Goal: Task Accomplishment & Management: Manage account settings

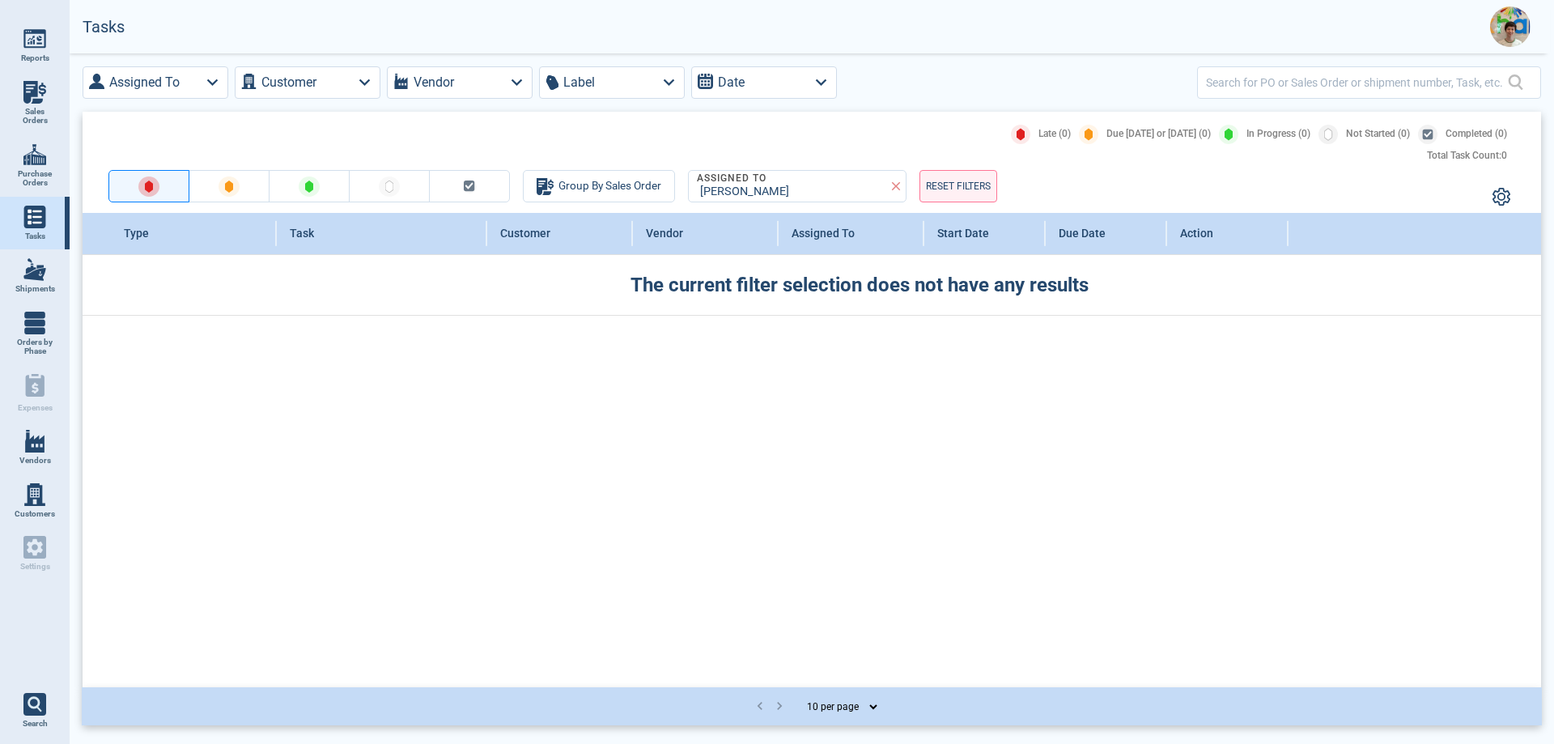
click at [1520, 29] on img at bounding box center [1510, 26] width 40 height 40
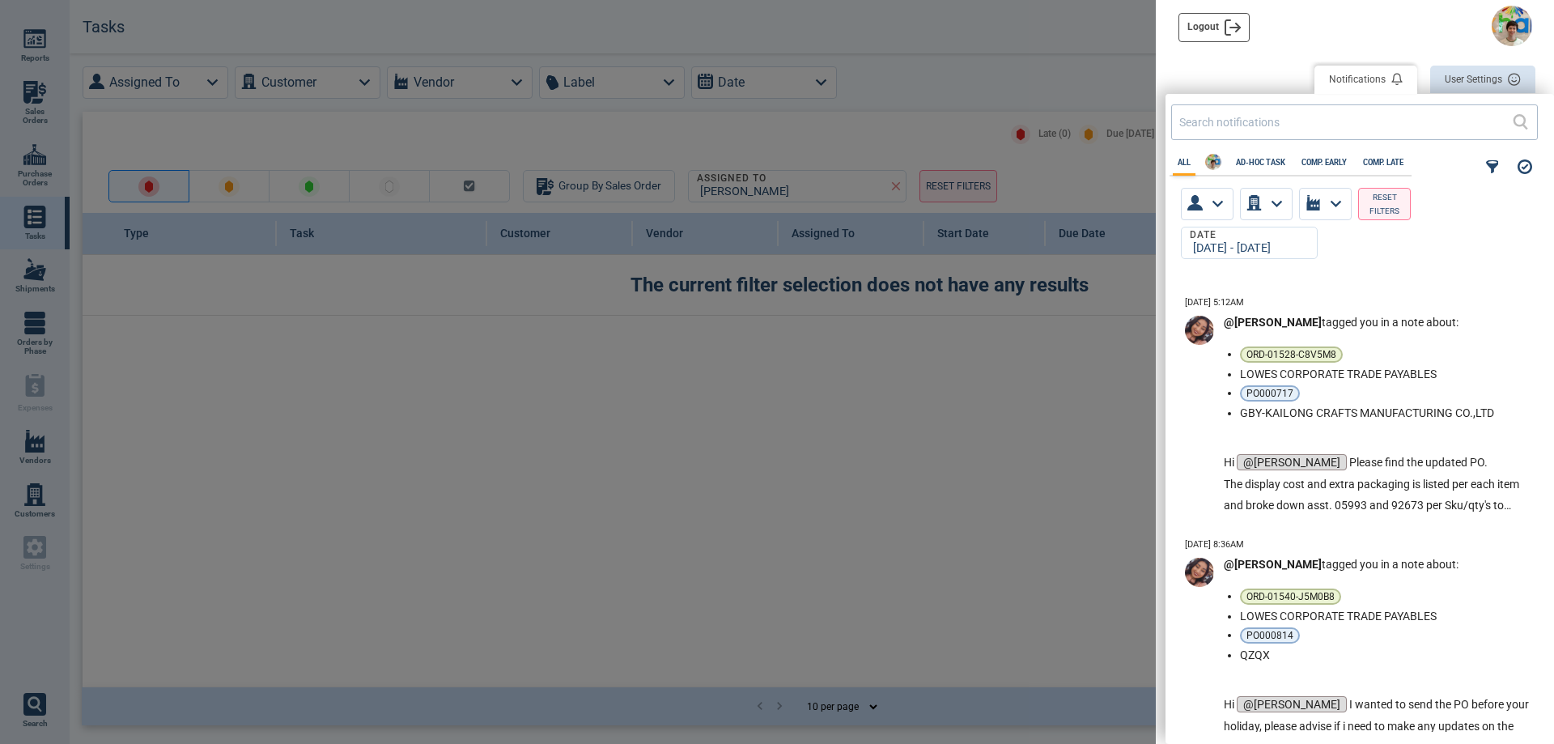
scroll to position [648, 0]
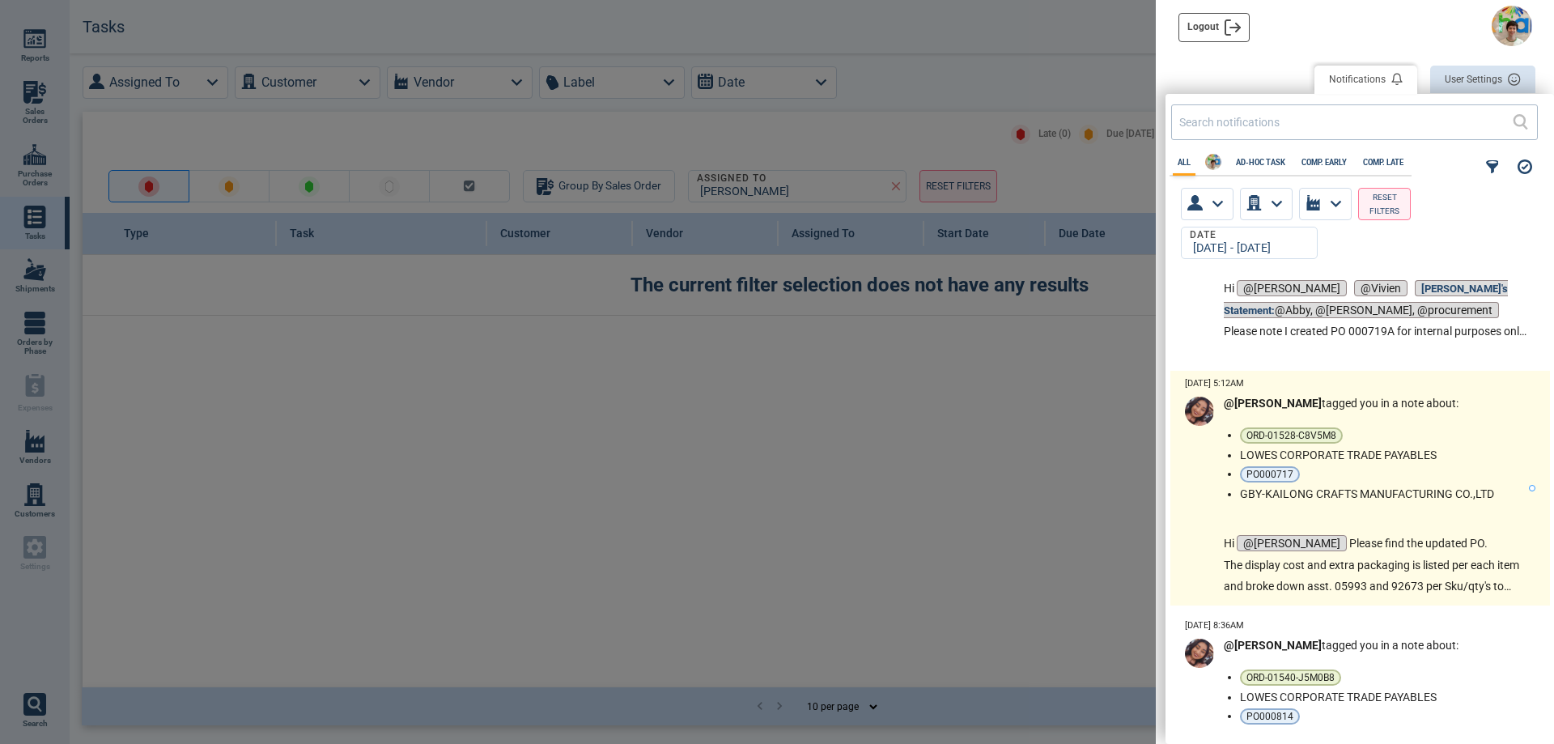
click at [1394, 546] on p "Hi @[PERSON_NAME] Please find the updated PO." at bounding box center [1376, 544] width 305 height 22
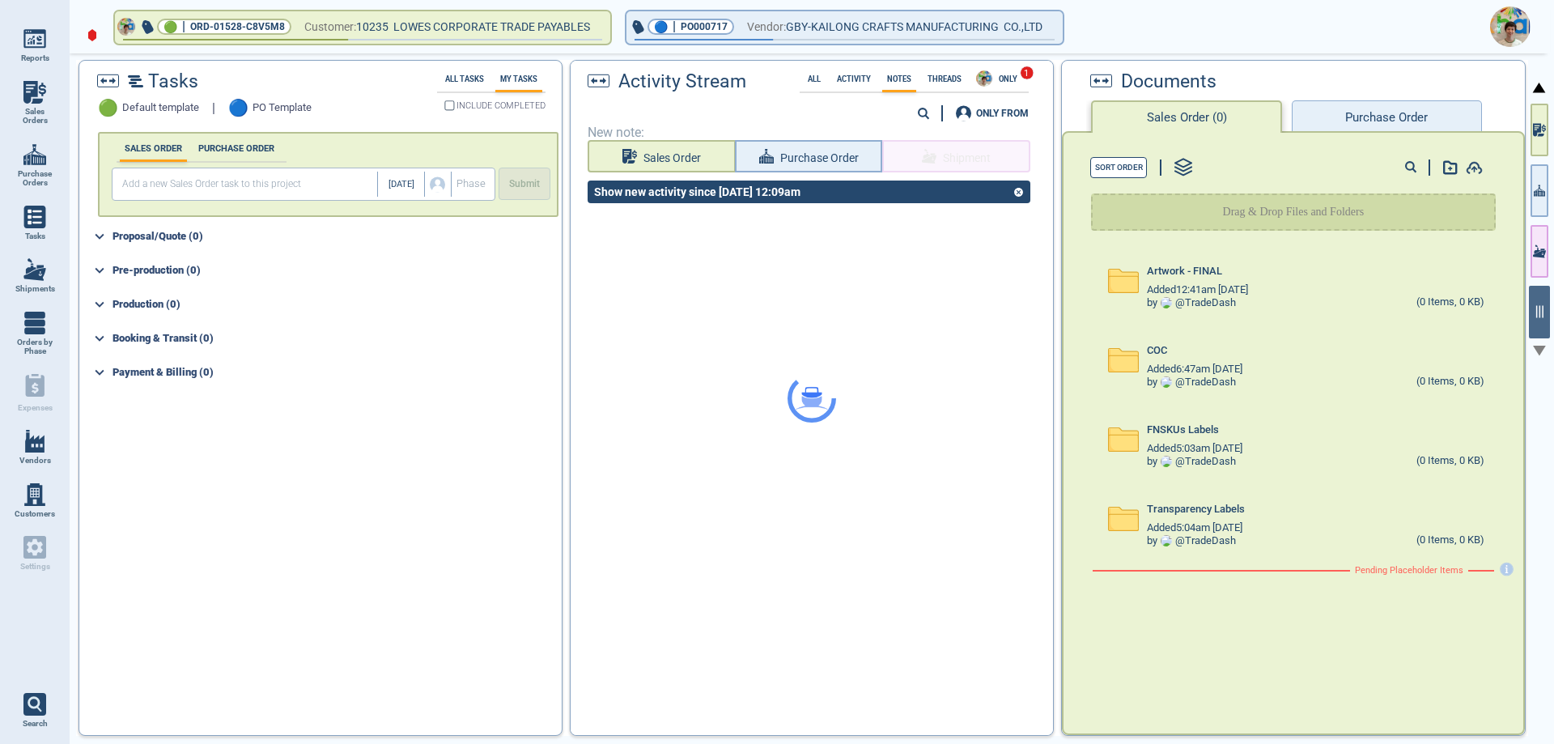
click at [1348, 113] on button "Purchase Order" at bounding box center [1386, 116] width 189 height 32
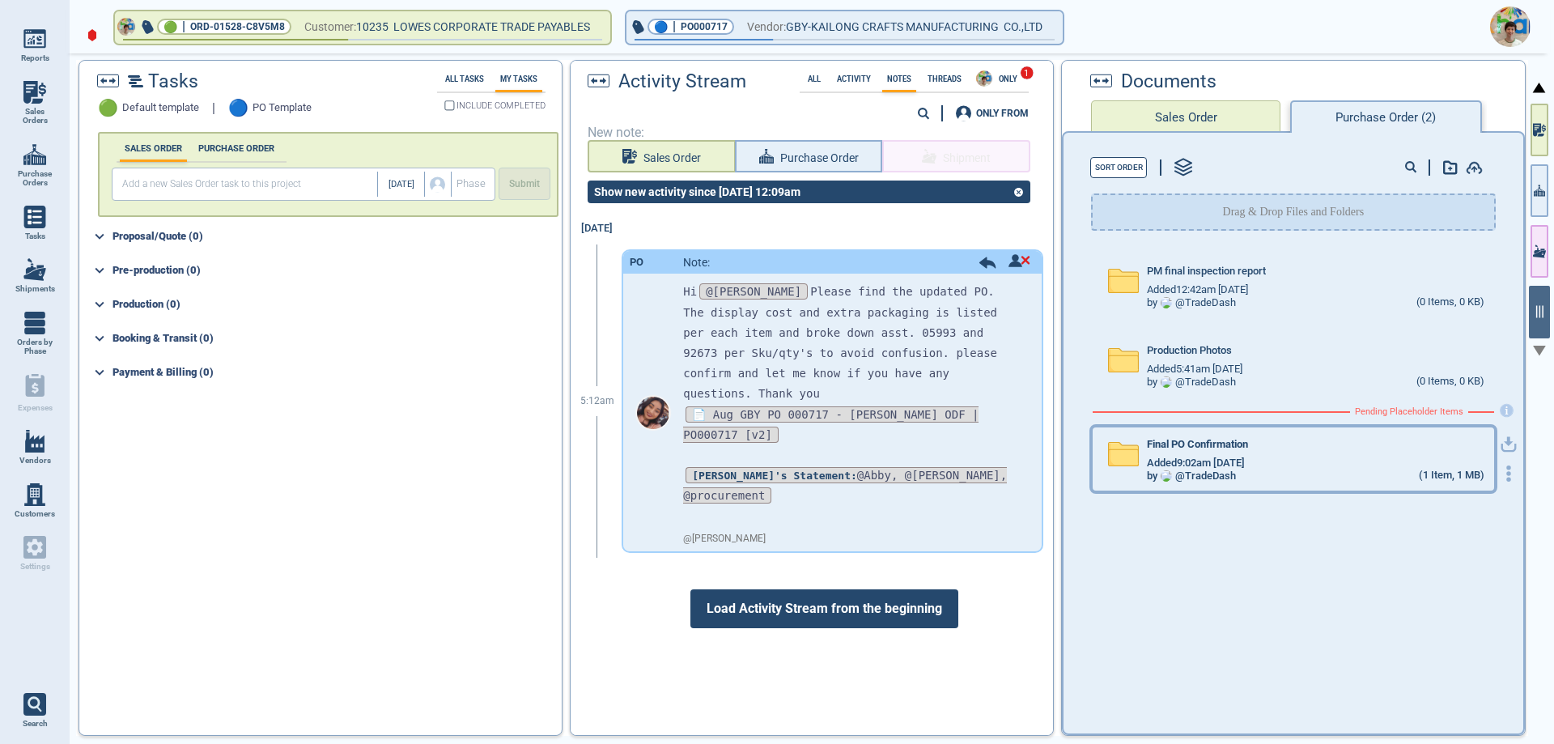
click at [1240, 468] on span "Added 9:02am [DATE]" at bounding box center [1196, 463] width 98 height 12
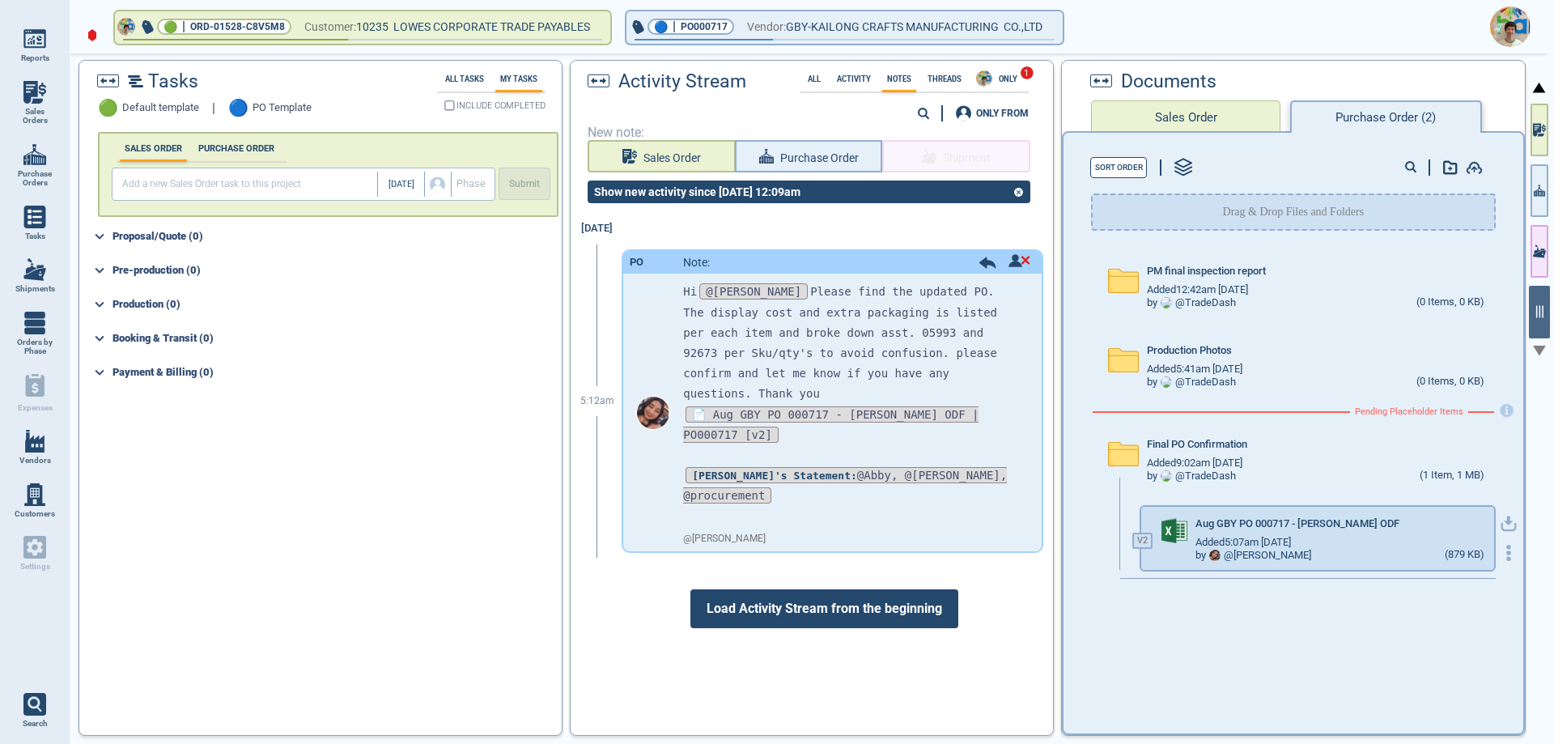
click at [1506, 553] on 43 "button" at bounding box center [1508, 553] width 4 height 4
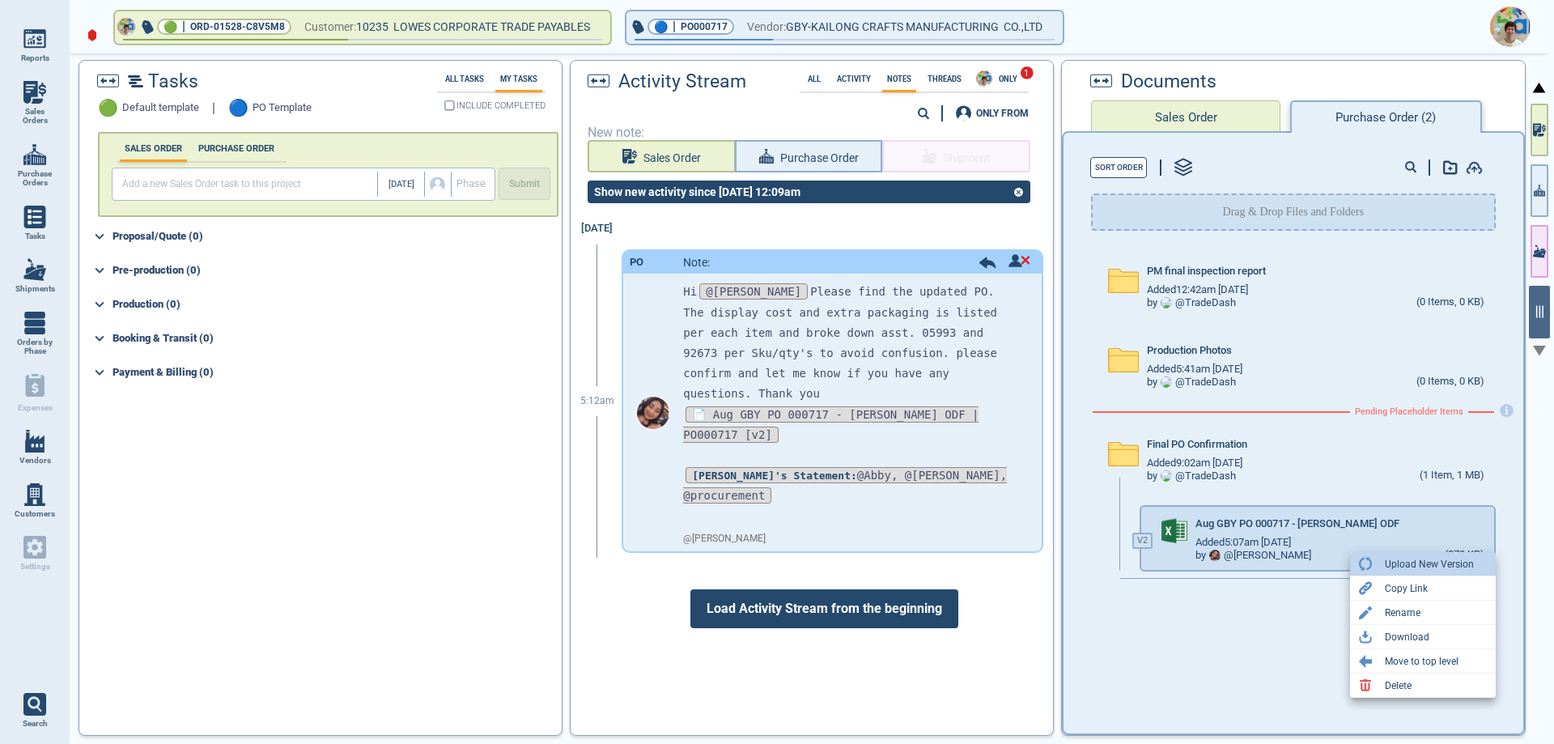
click at [1423, 561] on div "Upload New Version" at bounding box center [1429, 563] width 89 height 19
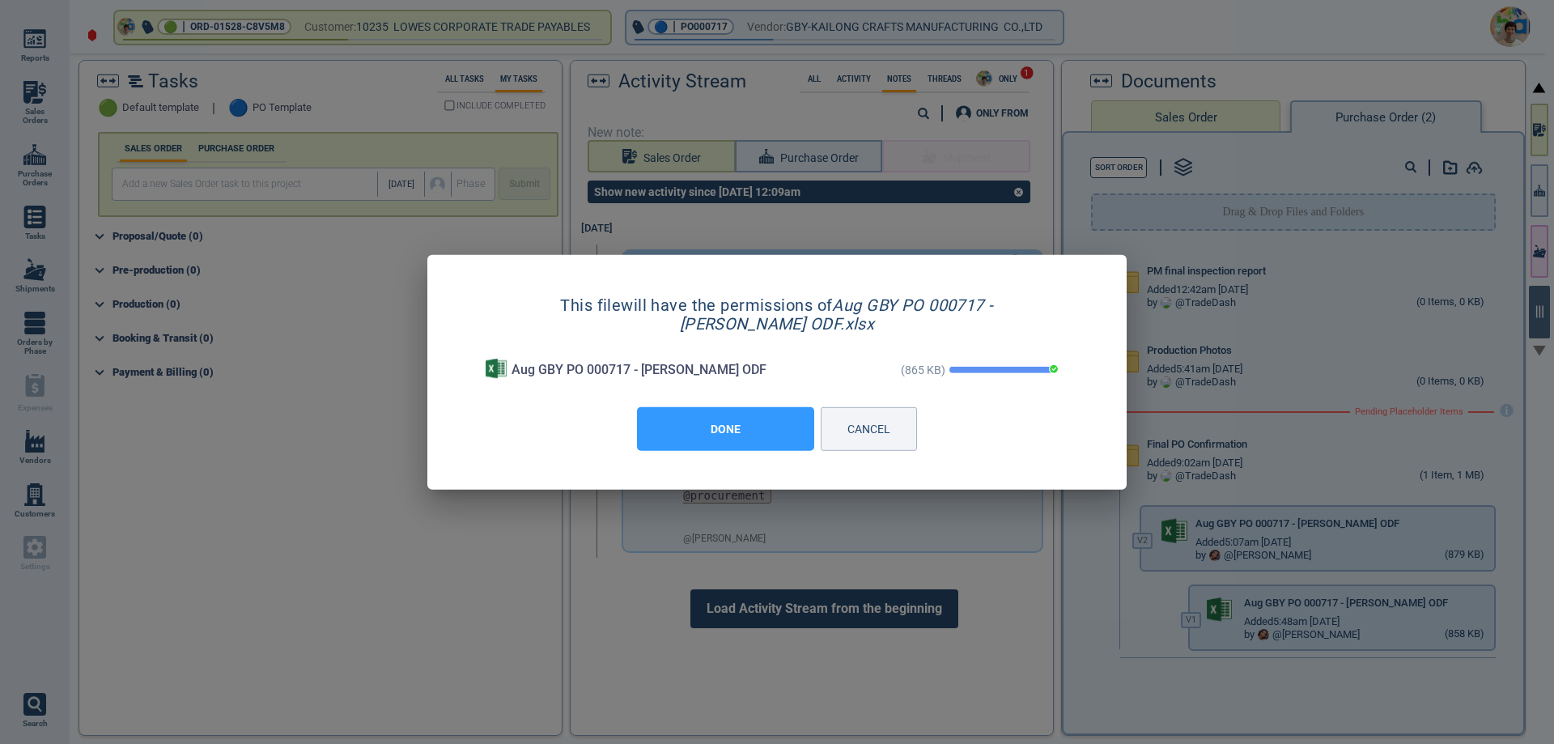
click at [736, 448] on button "DONE" at bounding box center [725, 429] width 177 height 44
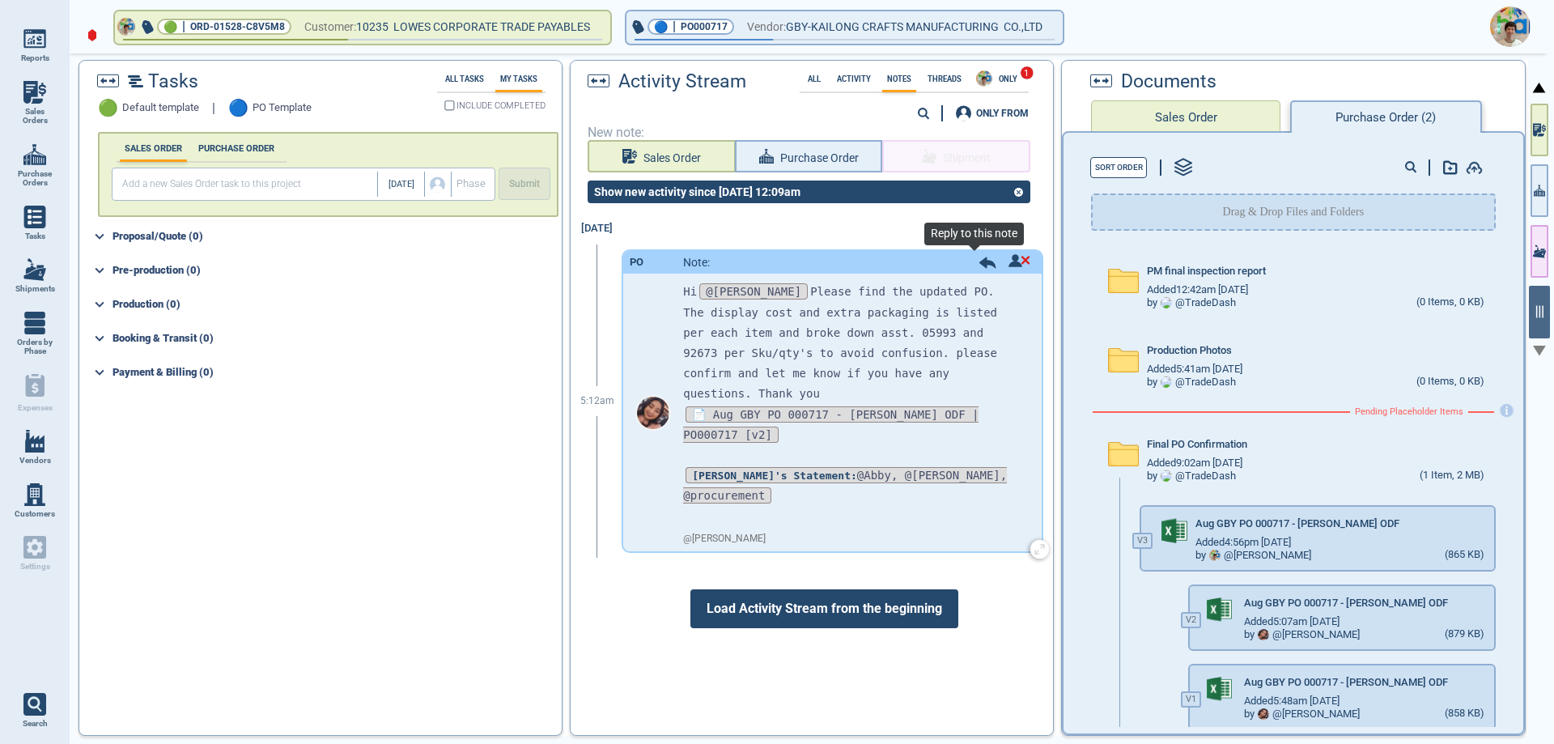
click at [979, 257] on icon at bounding box center [987, 262] width 16 height 11
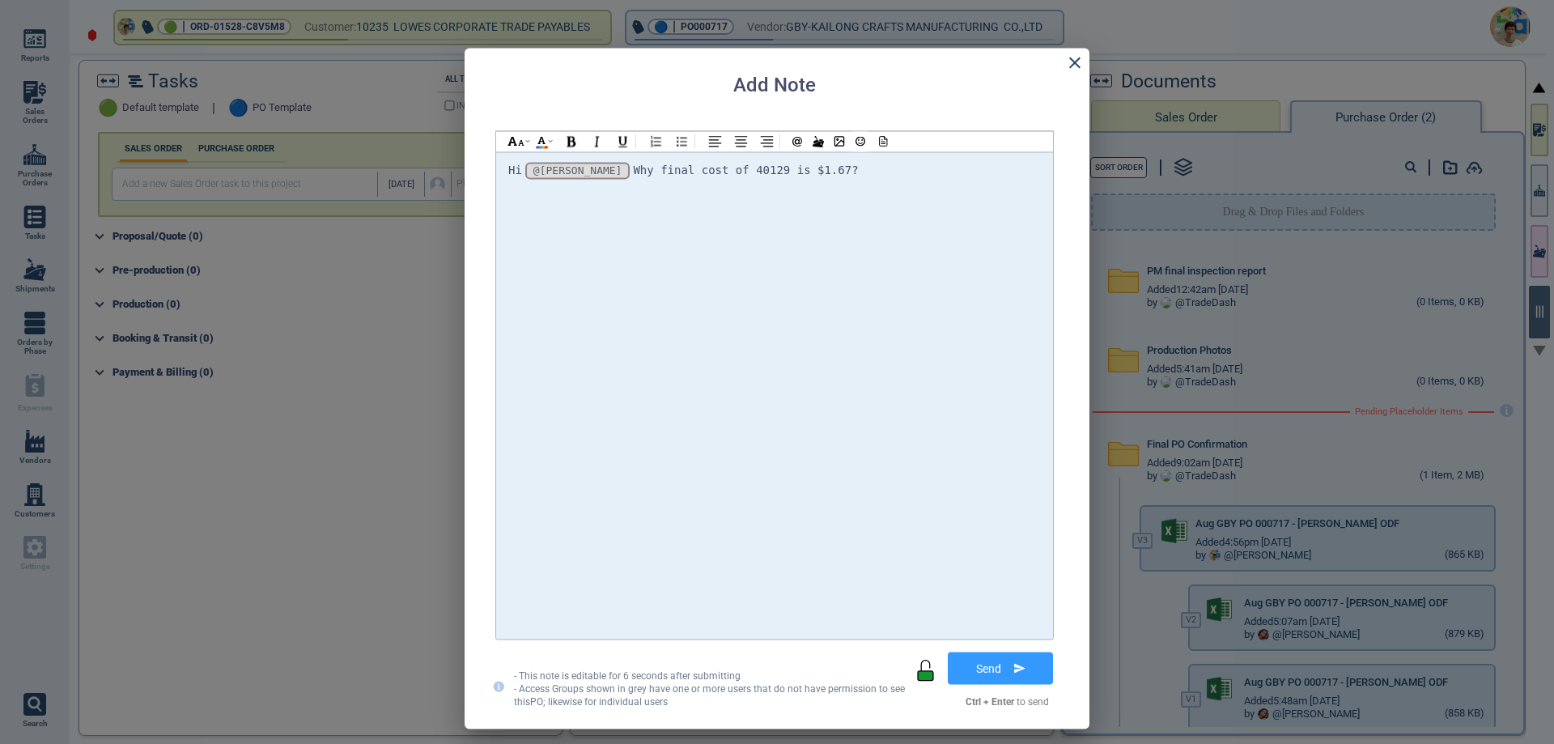
drag, startPoint x: 789, startPoint y: 173, endPoint x: 584, endPoint y: 164, distance: 205.0
click at [584, 164] on div "Hi @[PERSON_NAME] @[PERSON_NAME] @[PERSON_NAME] Why final cost of 40129 is $1.6…" at bounding box center [774, 170] width 533 height 22
click at [775, 214] on div "Hi @[PERSON_NAME] @[PERSON_NAME] @[PERSON_NAME]" at bounding box center [774, 394] width 533 height 471
click at [886, 145] on icon at bounding box center [881, 141] width 15 height 11
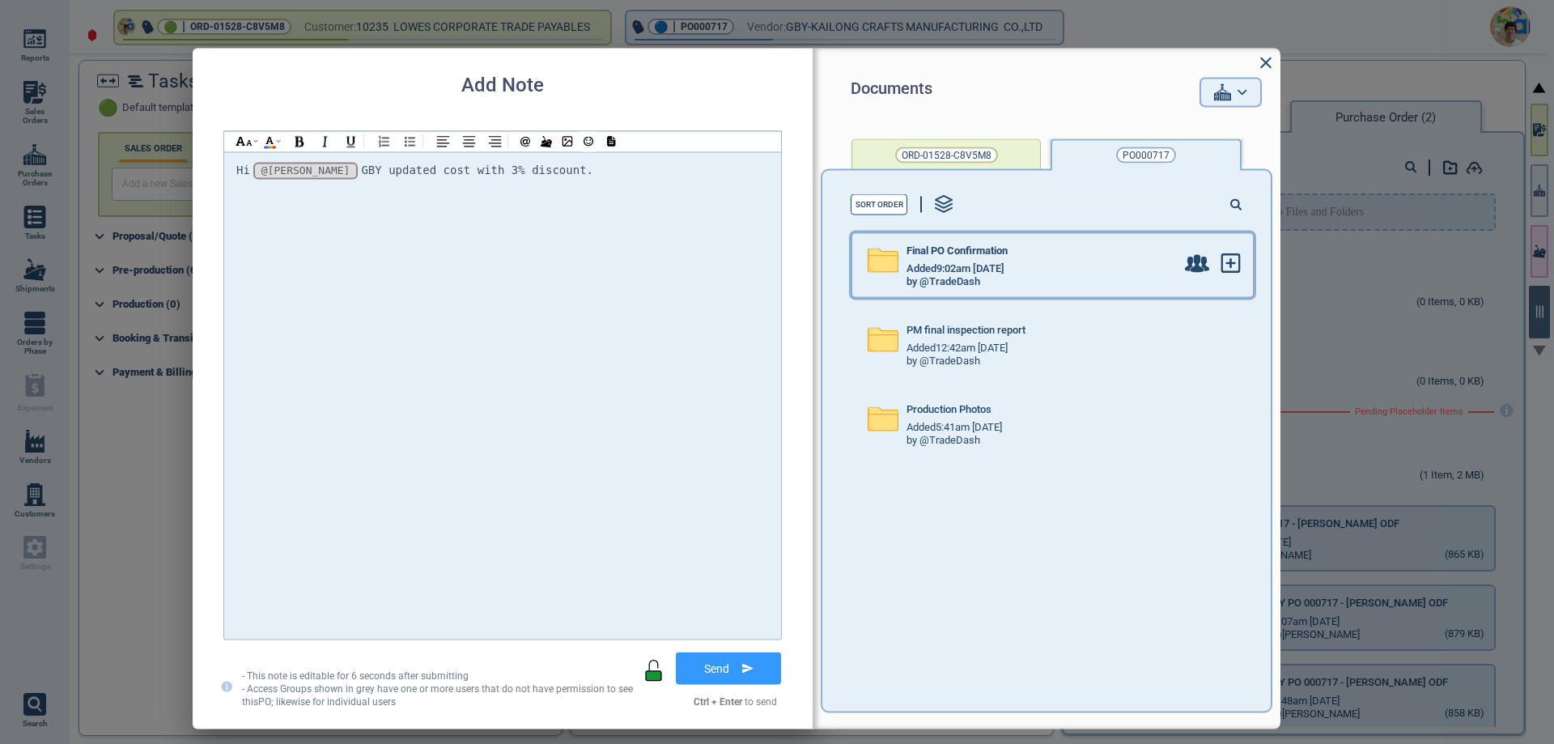
click at [999, 250] on span "Final PO Confirmation" at bounding box center [957, 250] width 101 height 12
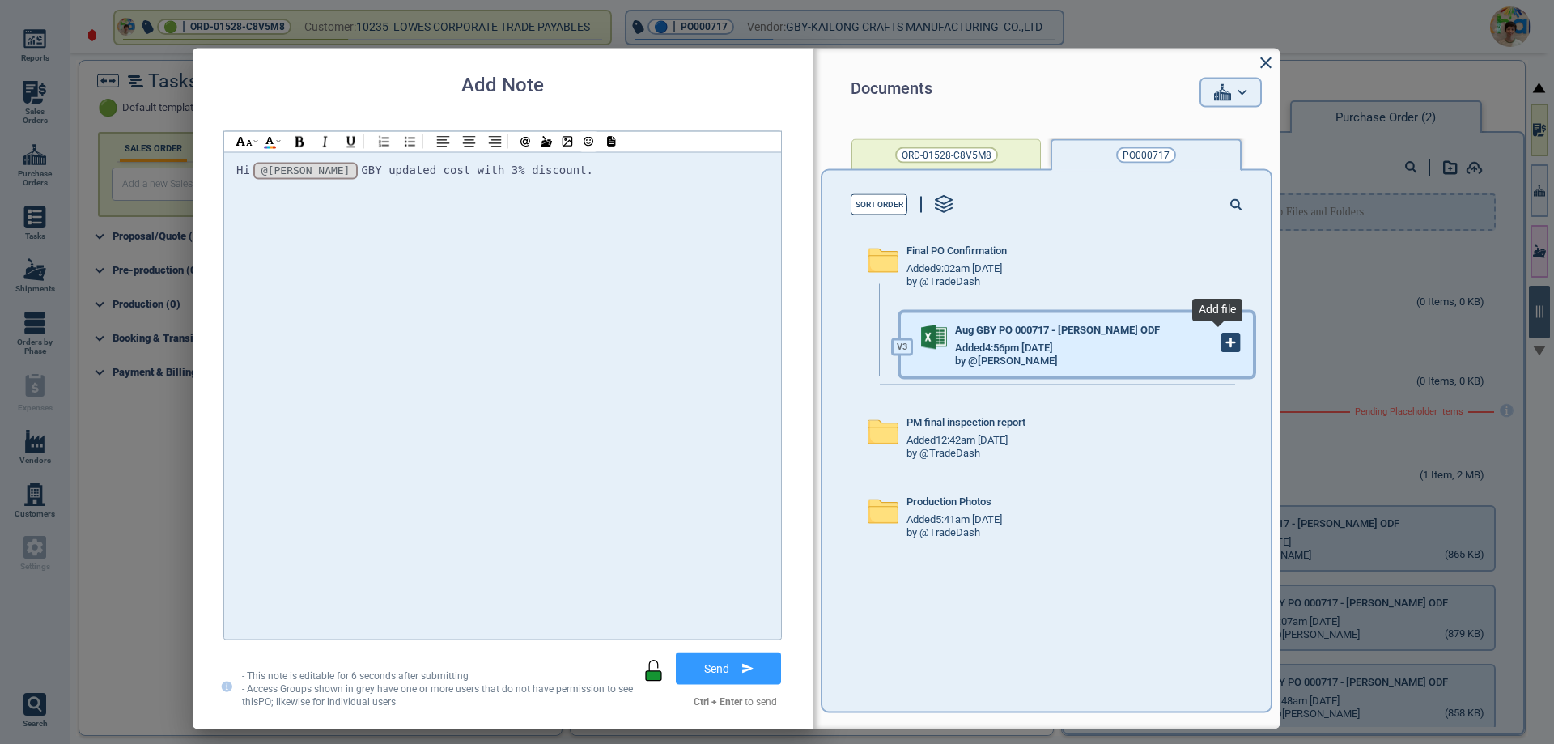
click at [1222, 346] on icon at bounding box center [1231, 343] width 18 height 18
